Goal: Information Seeking & Learning: Learn about a topic

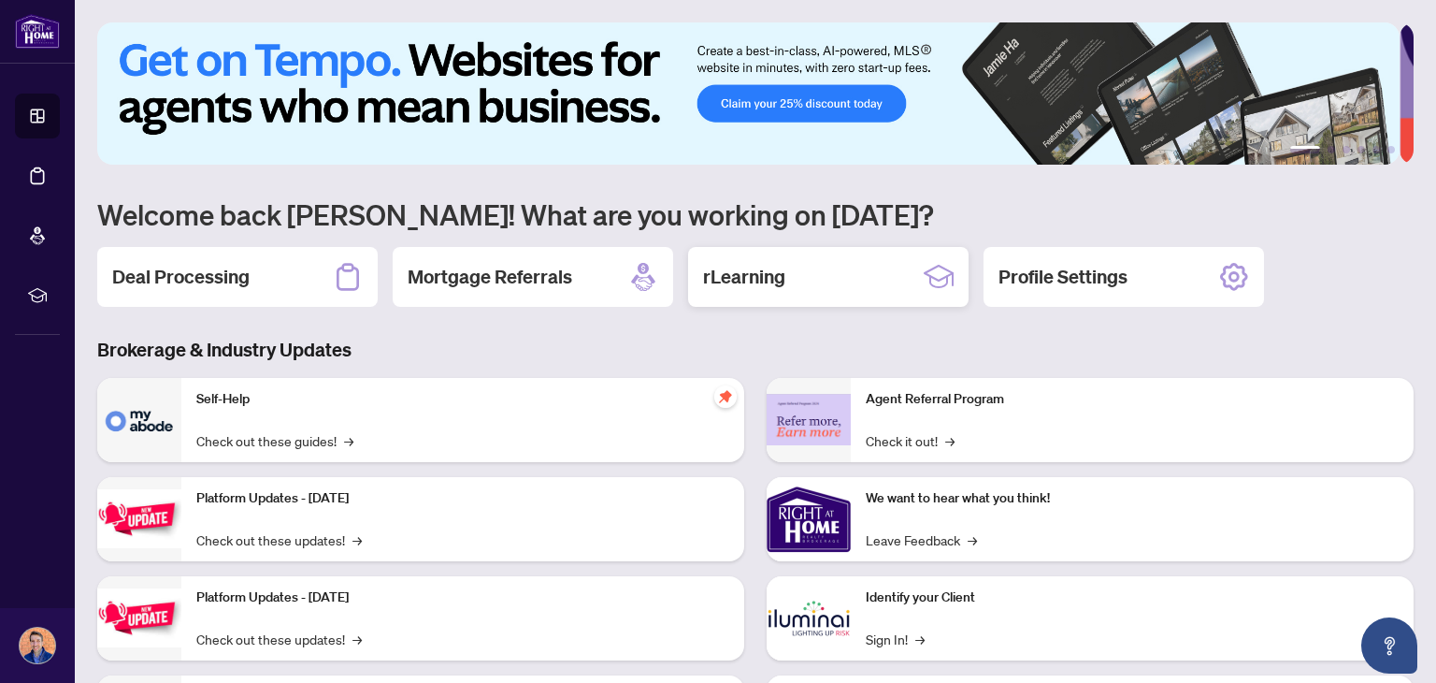
click at [726, 274] on h2 "rLearning" at bounding box center [744, 277] width 82 height 26
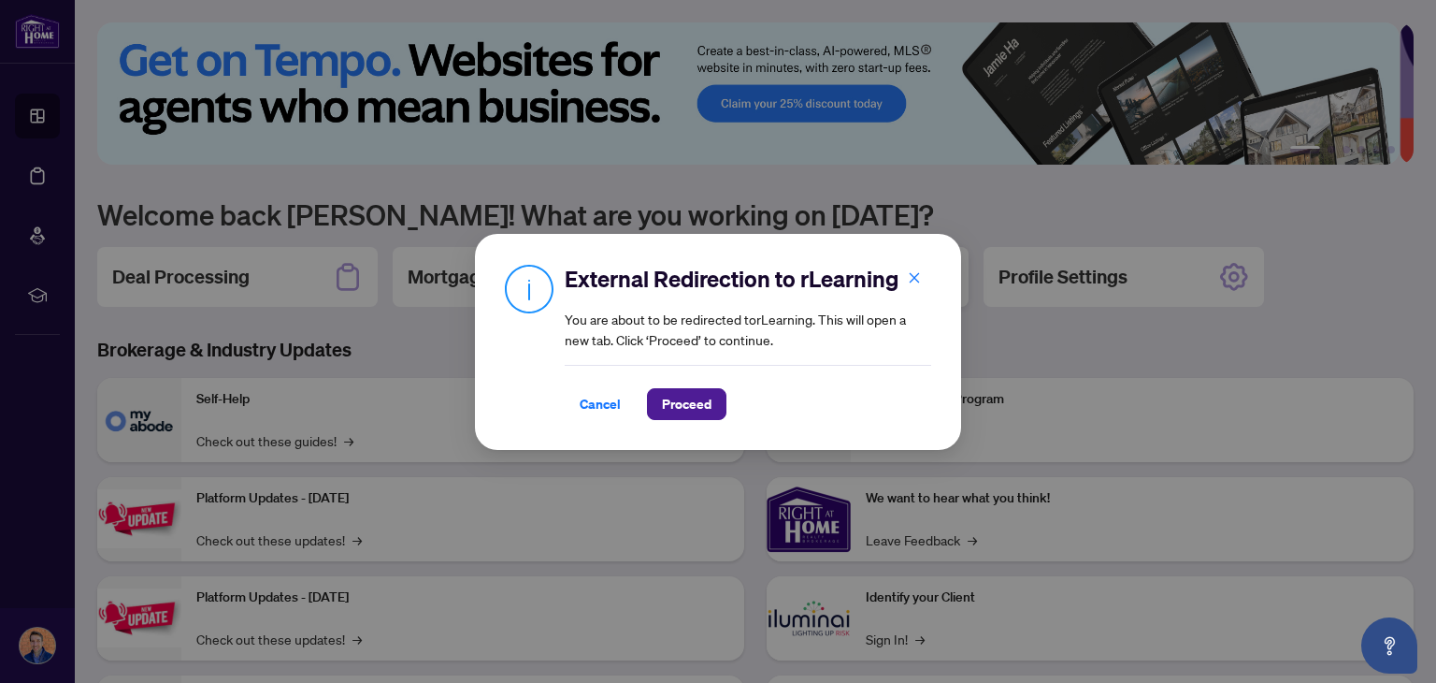
click at [726, 274] on h2 "External Redirection to rLearning" at bounding box center [748, 279] width 367 height 30
click at [692, 405] on span "Proceed" at bounding box center [687, 404] width 50 height 30
